Goal: Find specific page/section: Find specific page/section

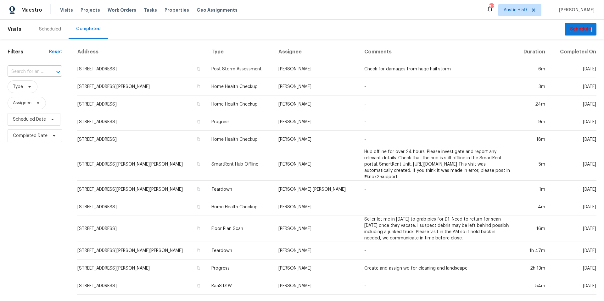
click at [35, 73] on input "text" at bounding box center [26, 72] width 37 height 10
paste input "133 Devynn Ridge Ct, Mount Holly, NC 28120"
type input "133 Devynn Ridge Ct, Mount Holly, NC 28120"
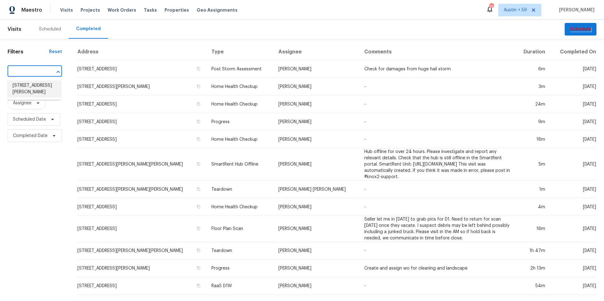
click at [22, 93] on li "133 Devynn Ridge Ct, Mount Holly, NC 28120" at bounding box center [34, 88] width 53 height 17
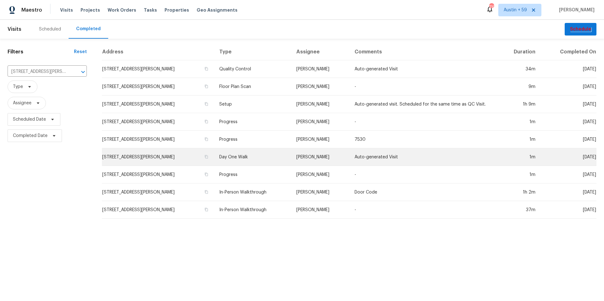
click at [163, 160] on td "133 Devynn Ridge Ct, Mount Holly, NC 28120" at bounding box center [158, 157] width 112 height 18
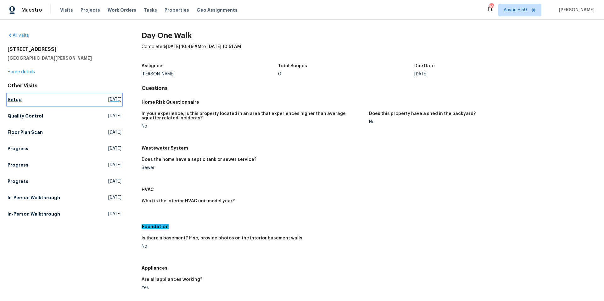
click at [16, 100] on h5 "Setup" at bounding box center [15, 99] width 14 height 6
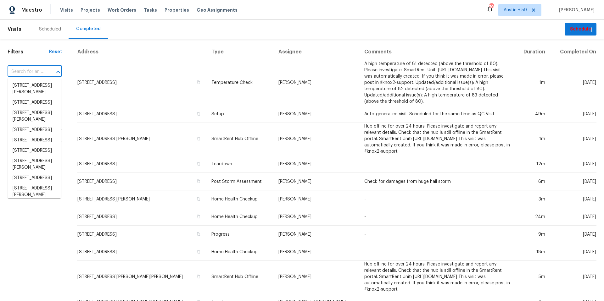
click at [29, 68] on input "text" at bounding box center [26, 72] width 37 height 10
paste input "[STREET_ADDRESS]"
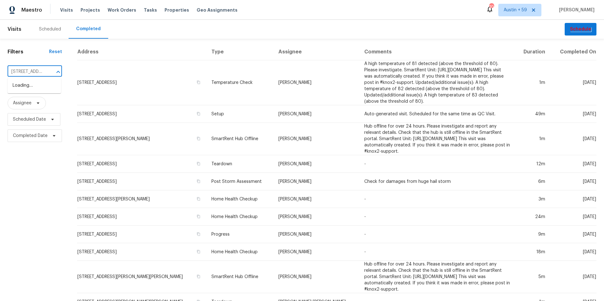
scroll to position [0, 44]
type input "[STREET_ADDRESS]"
click at [39, 91] on li "[STREET_ADDRESS]" at bounding box center [34, 85] width 53 height 10
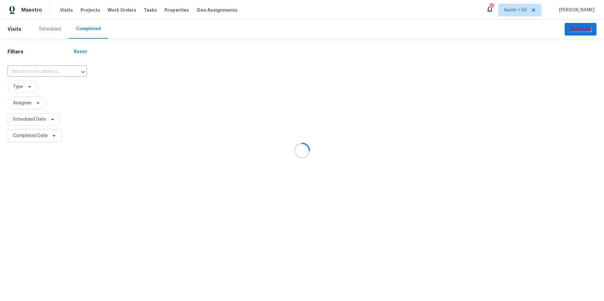
type input "[STREET_ADDRESS]"
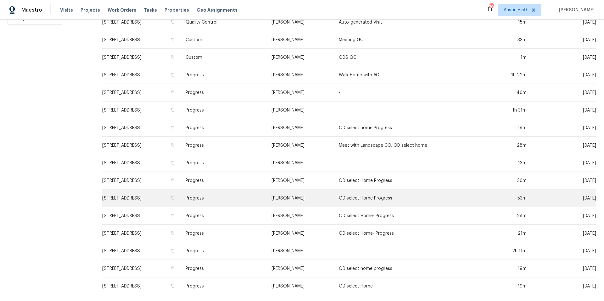
scroll to position [128, 0]
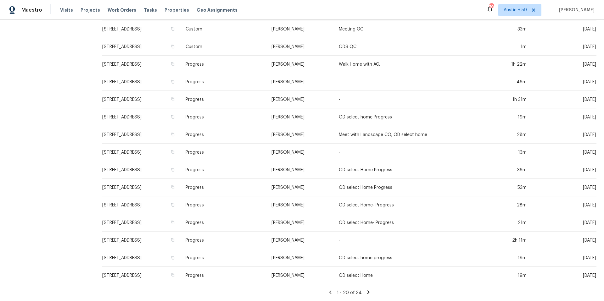
click at [367, 292] on icon at bounding box center [368, 291] width 2 height 3
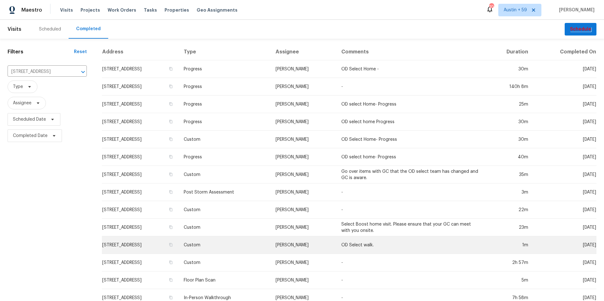
scroll to position [22, 0]
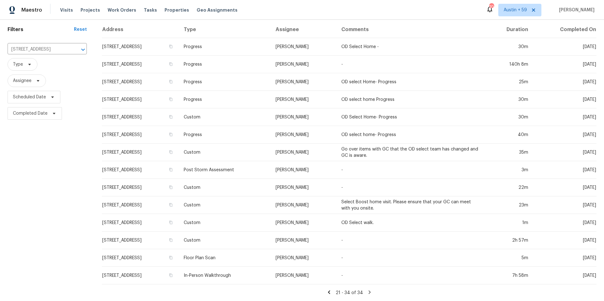
click at [329, 292] on icon at bounding box center [329, 291] width 2 height 3
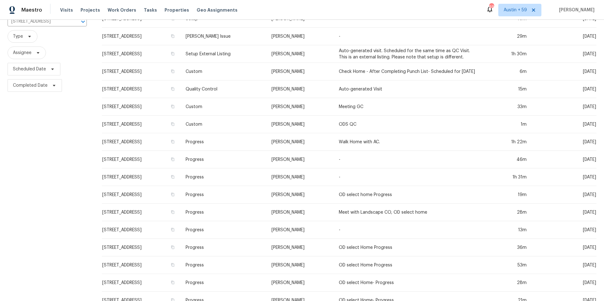
scroll to position [43, 0]
